Goal: Task Accomplishment & Management: Manage account settings

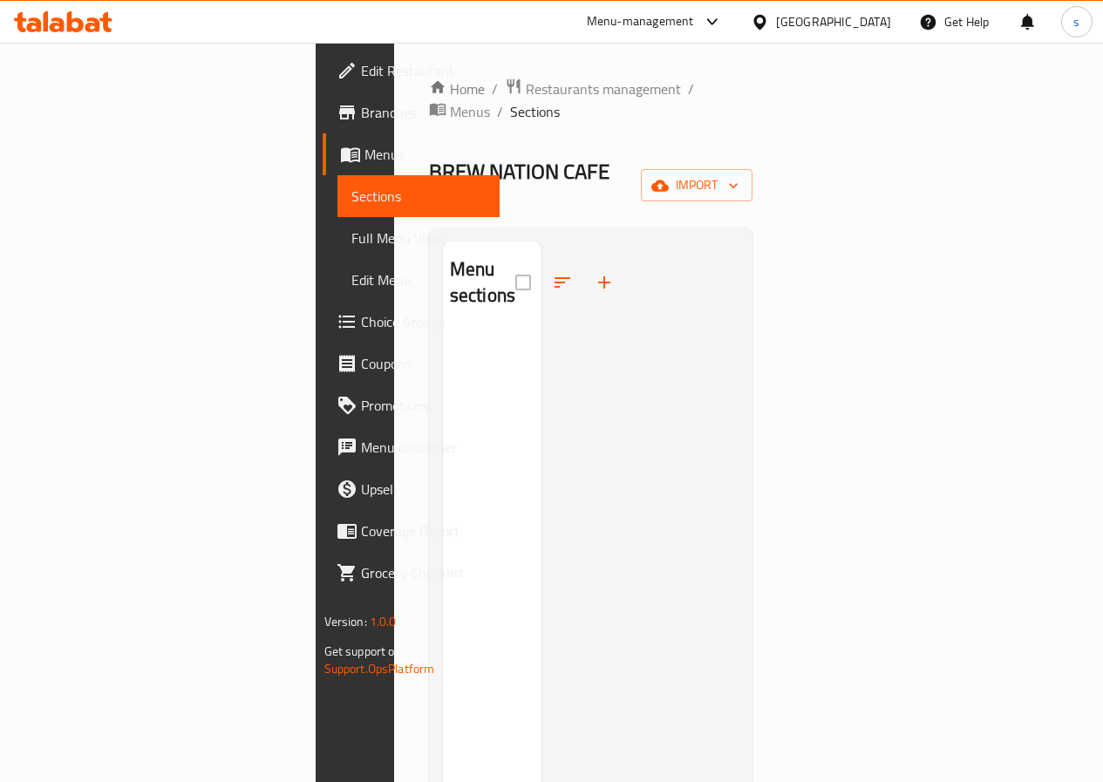
click at [361, 106] on span "Branches" at bounding box center [423, 112] width 125 height 21
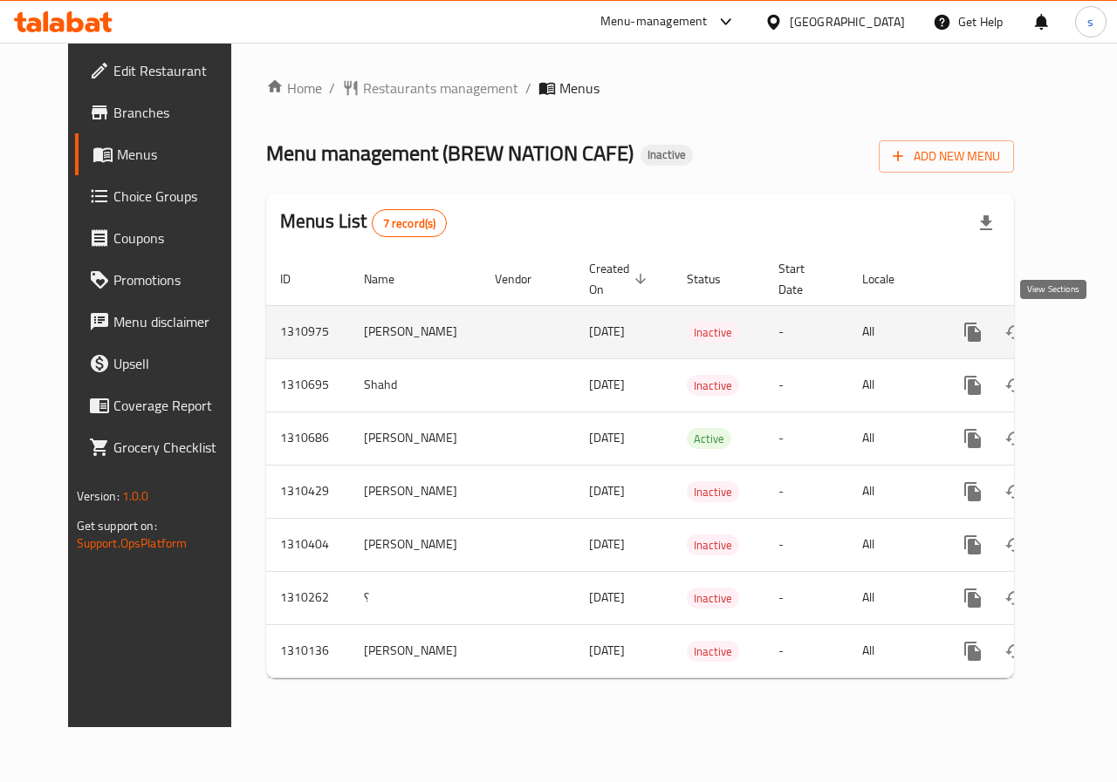
click at [1077, 350] on link "enhanced table" at bounding box center [1098, 332] width 42 height 42
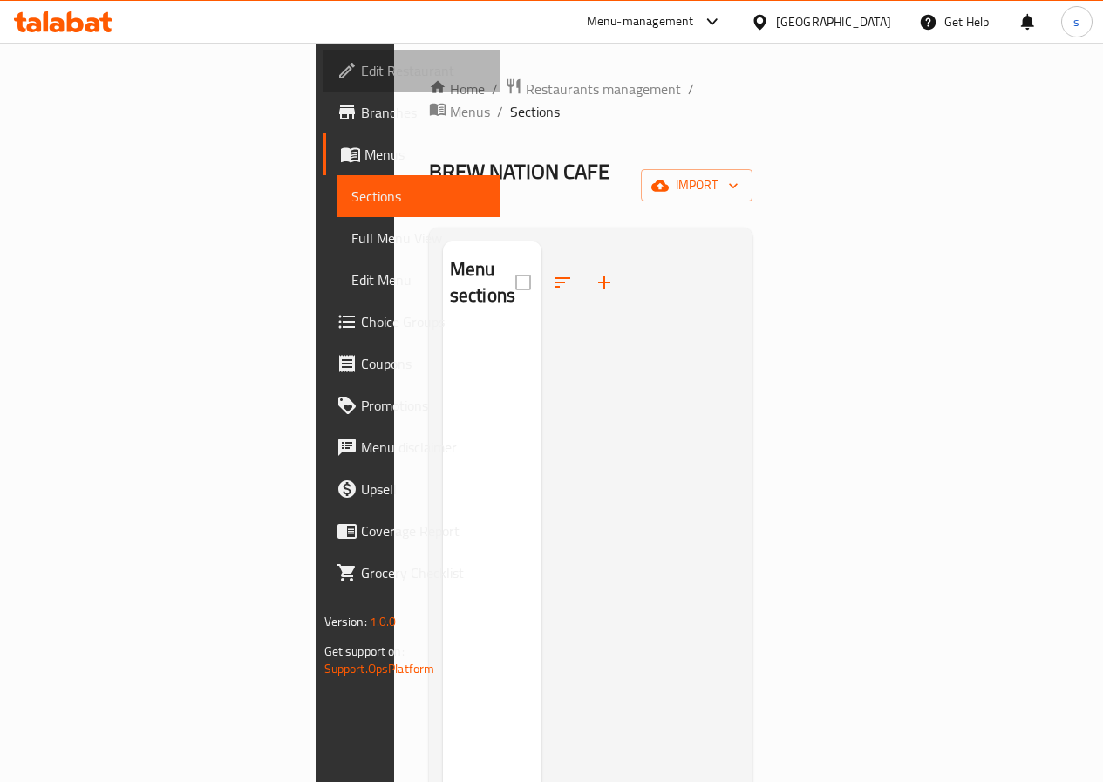
click at [361, 81] on span "Edit Restaurant" at bounding box center [423, 70] width 125 height 21
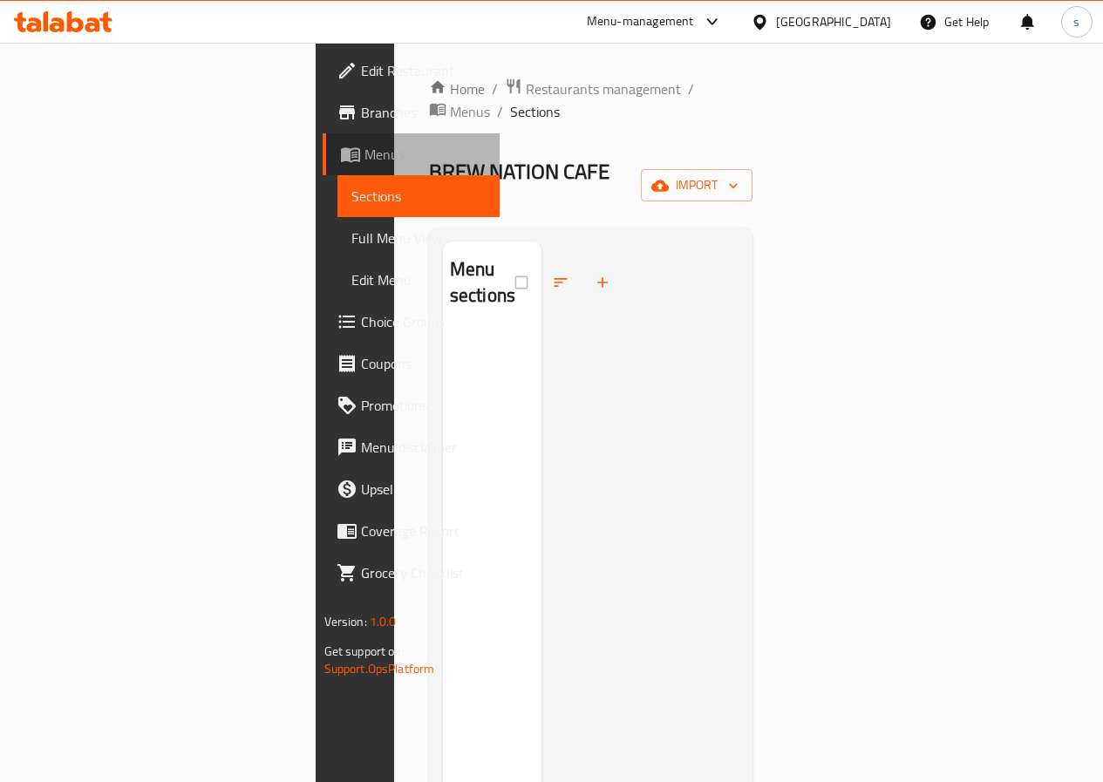
click at [323, 134] on link "Menus" at bounding box center [411, 154] width 177 height 42
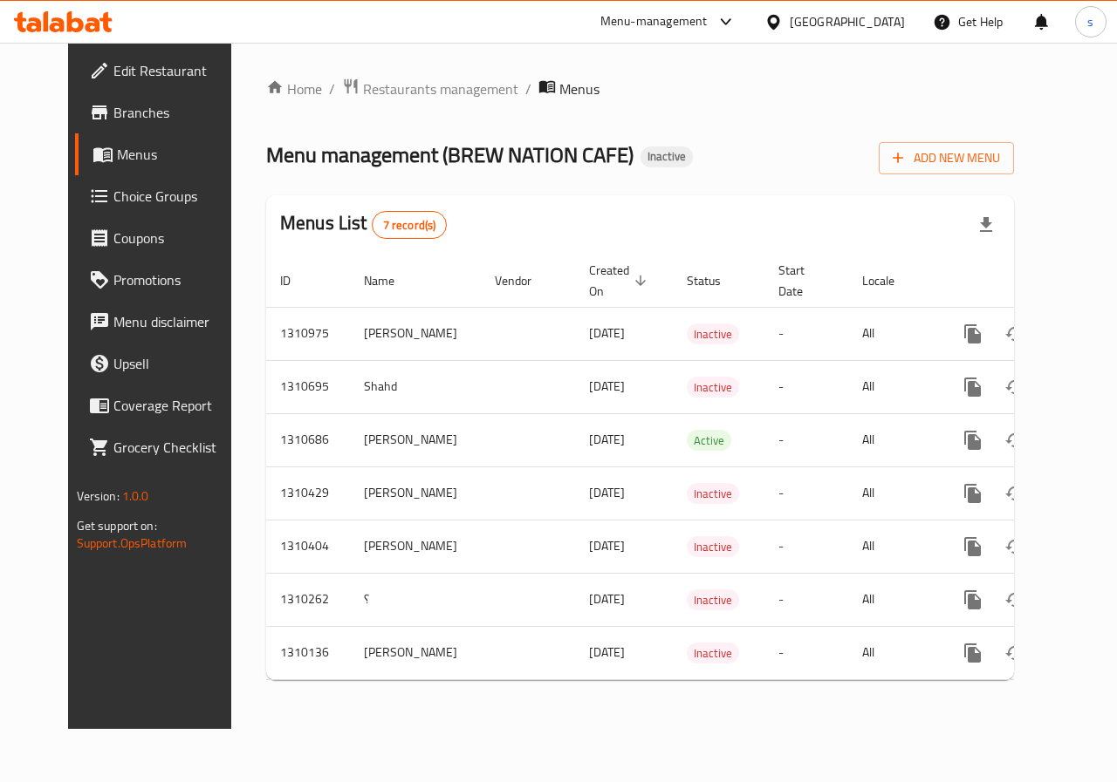
click at [96, 120] on div at bounding box center [558, 391] width 1117 height 782
click at [113, 120] on span "Branches" at bounding box center [176, 112] width 127 height 21
